Goal: Task Accomplishment & Management: Use online tool/utility

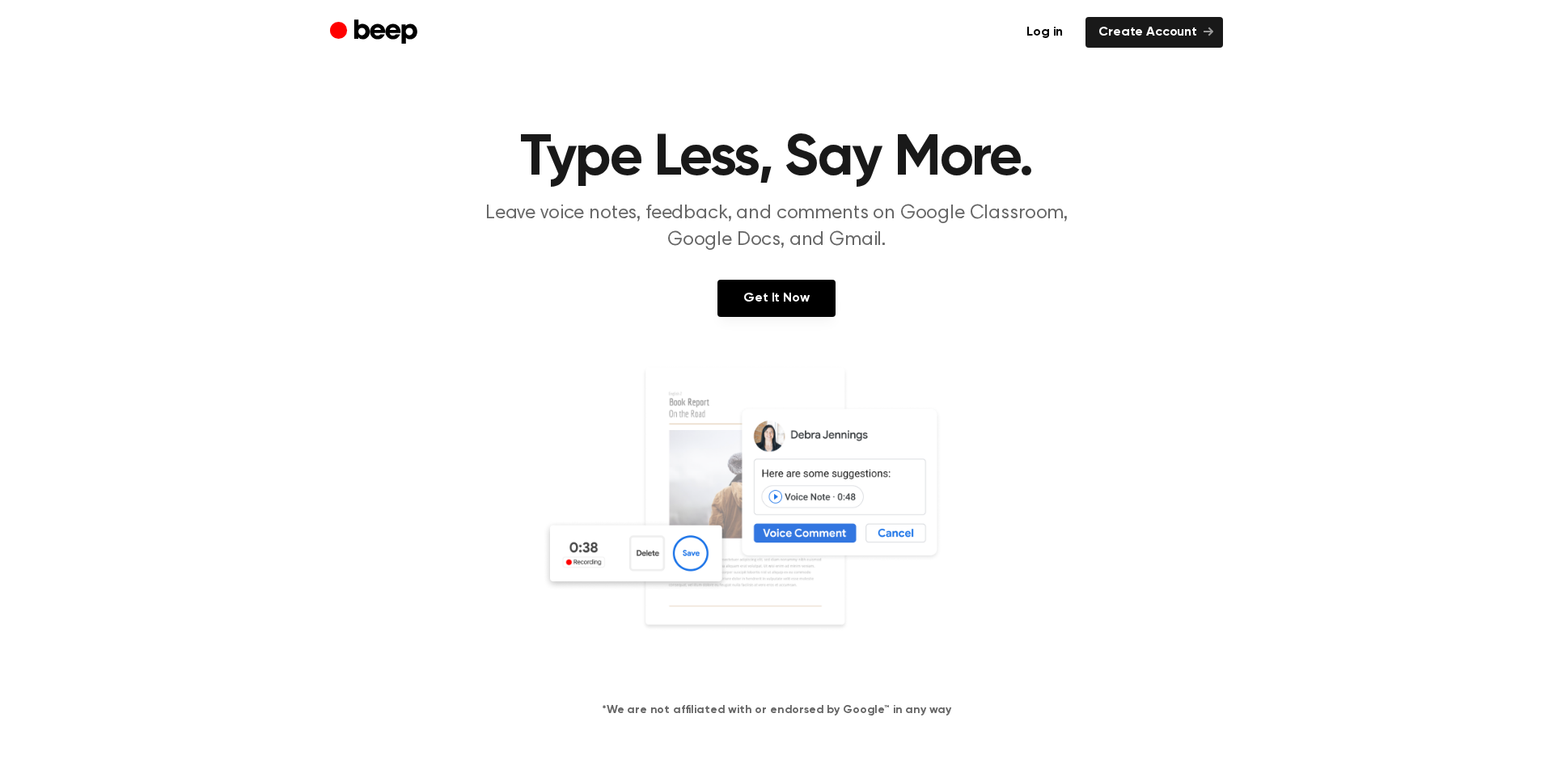
click at [787, 294] on link "Get It Now" at bounding box center [775, 298] width 117 height 37
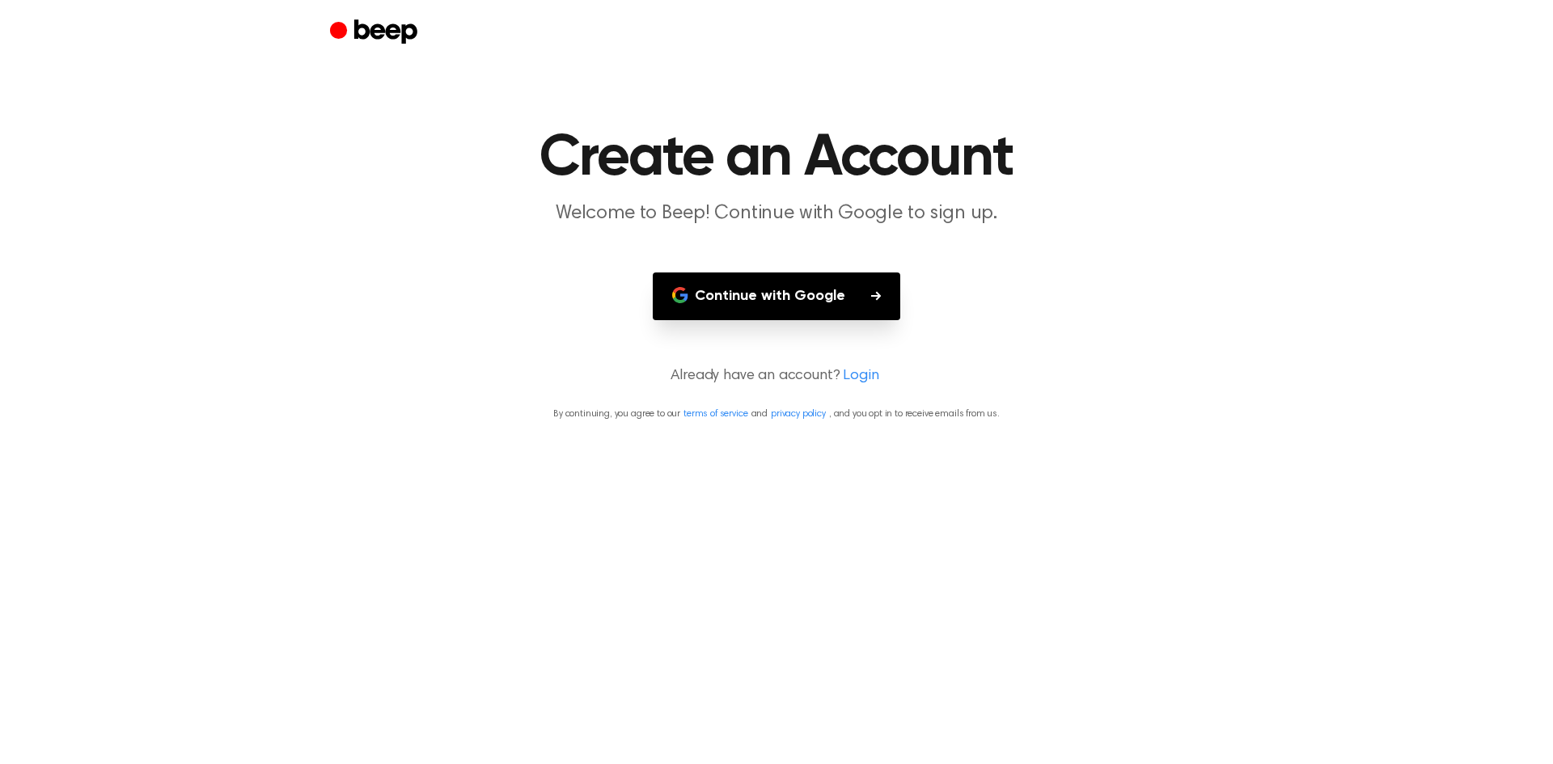
click at [870, 304] on button "Continue with Google" at bounding box center [776, 297] width 247 height 48
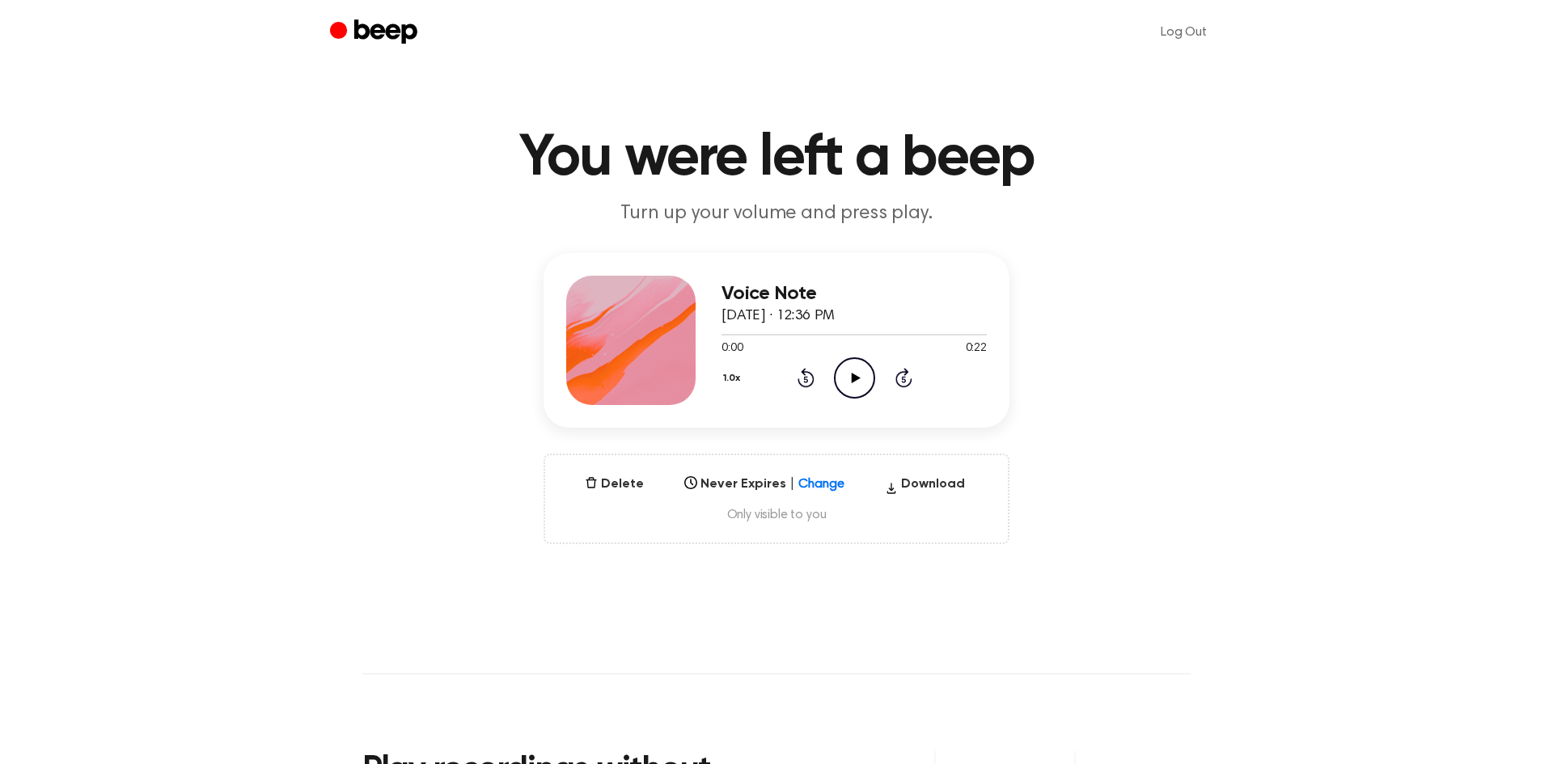
click at [853, 379] on icon at bounding box center [855, 378] width 9 height 11
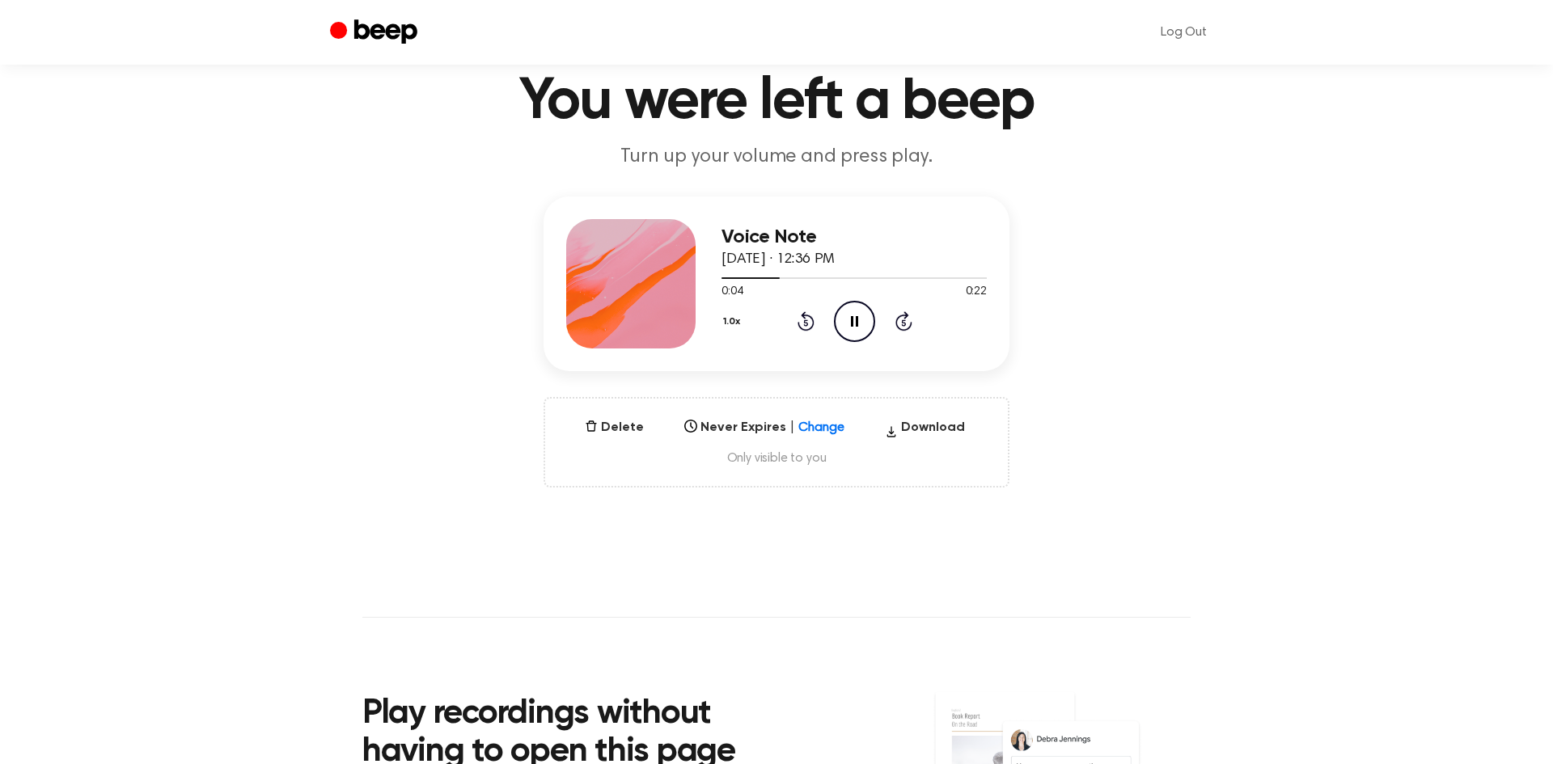
scroll to position [60, 0]
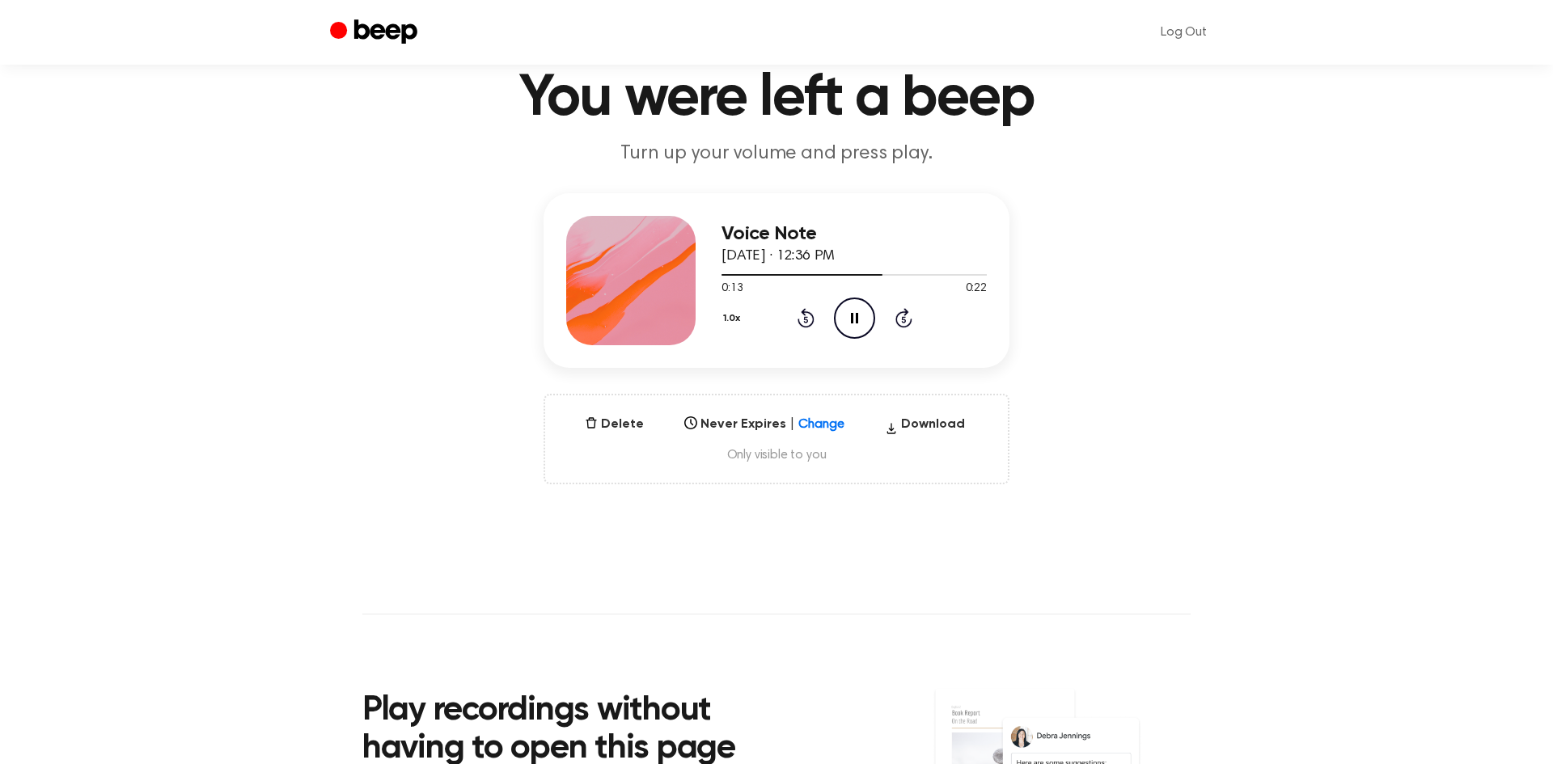
click at [856, 319] on icon at bounding box center [854, 318] width 7 height 11
click at [860, 316] on icon "Play Audio" at bounding box center [854, 318] width 41 height 41
click at [859, 316] on icon "Pause Audio" at bounding box center [854, 318] width 41 height 41
